Goal: Find specific page/section: Find specific page/section

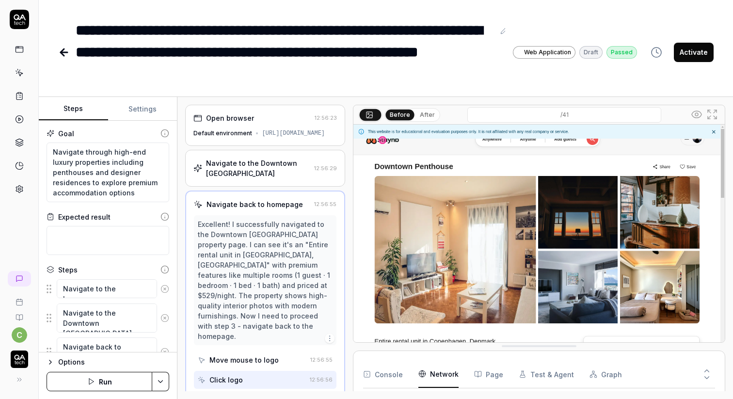
scroll to position [7, 0]
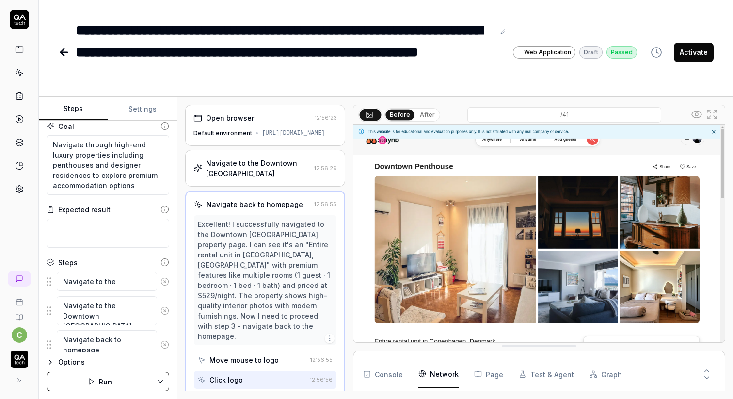
type textarea "*"
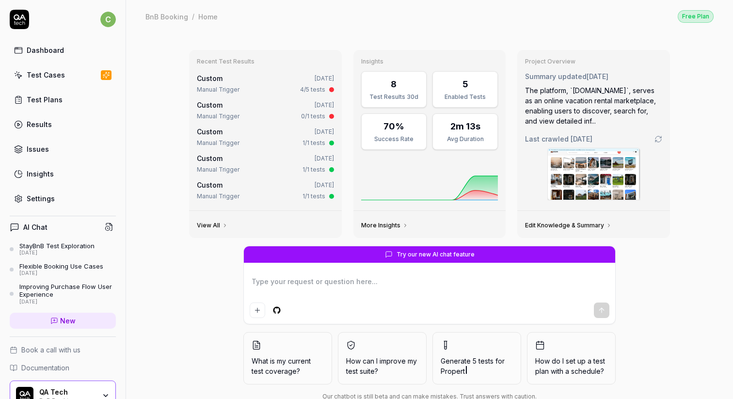
type textarea "*"
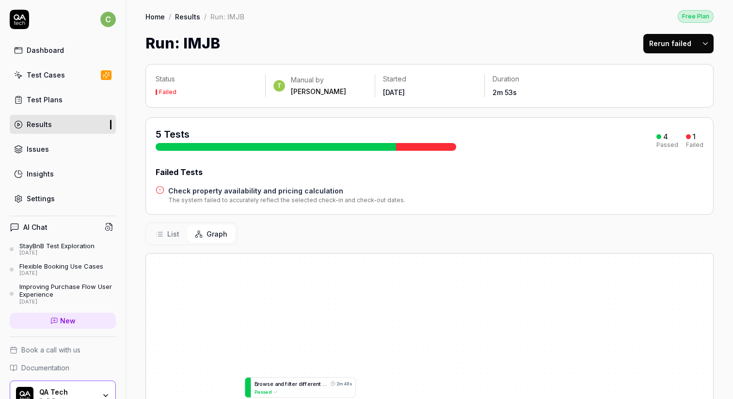
scroll to position [143, 0]
